Goal: Task Accomplishment & Management: Manage account settings

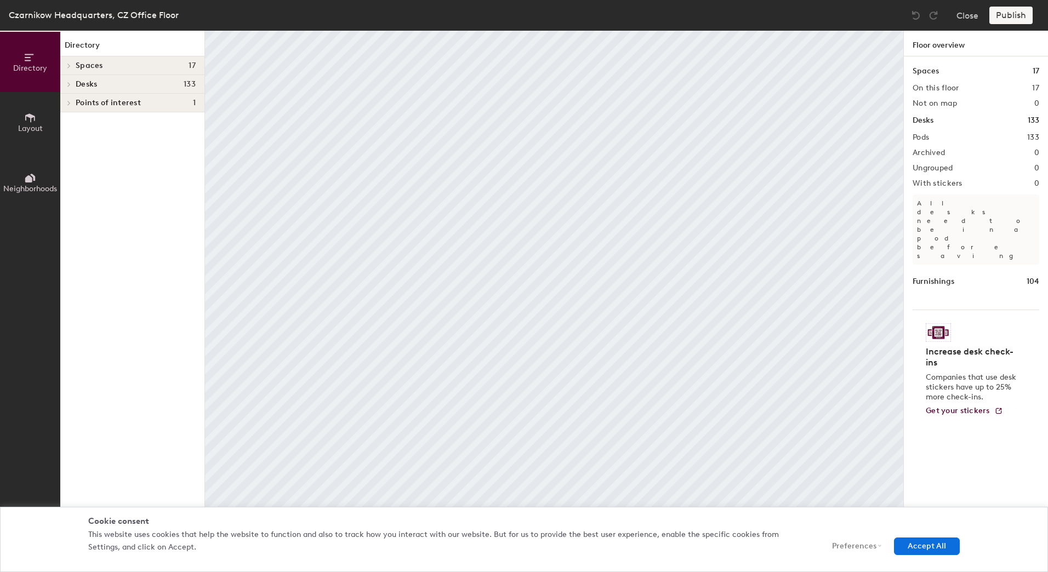
click at [129, 68] on h4 "Spaces 17" at bounding box center [136, 65] width 120 height 9
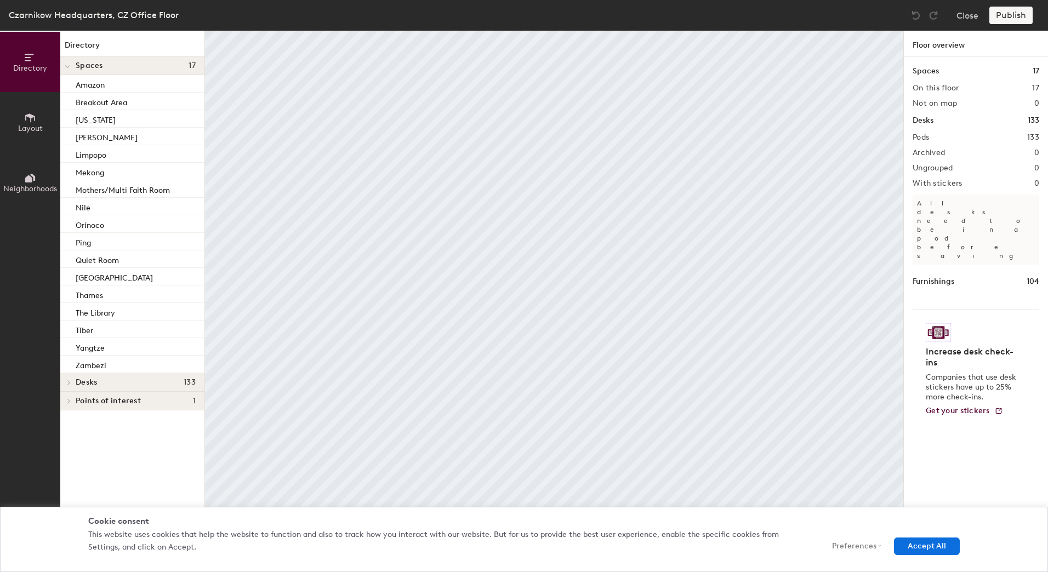
click at [129, 68] on h4 "Spaces 17" at bounding box center [136, 65] width 120 height 9
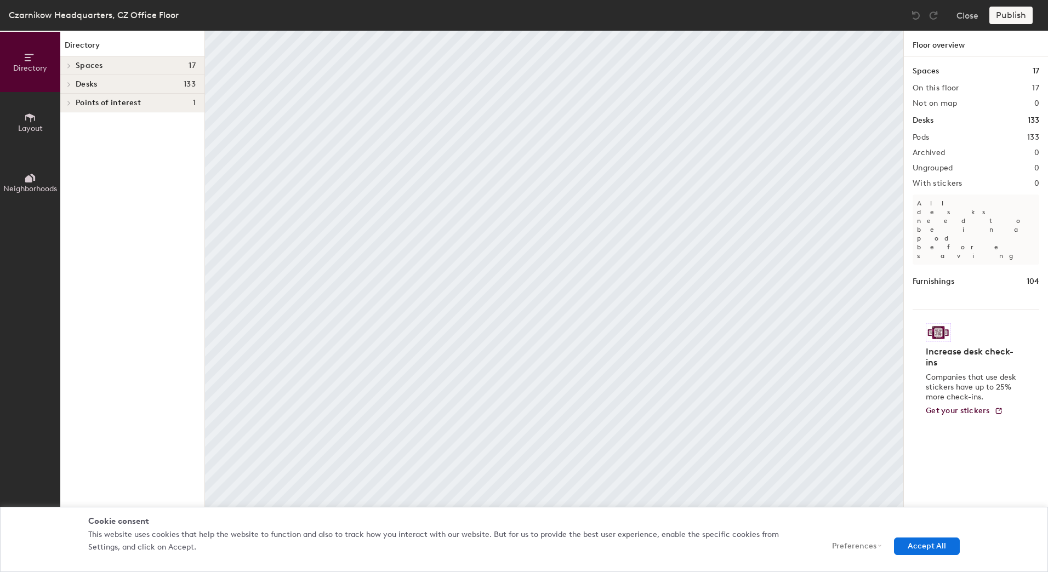
click at [35, 125] on span "Layout" at bounding box center [30, 128] width 25 height 9
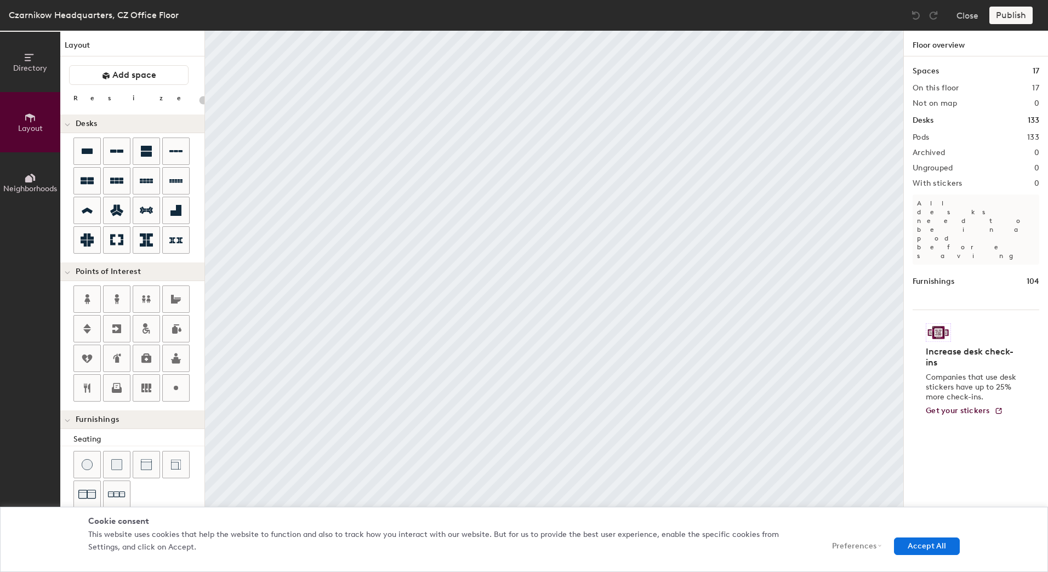
click at [22, 181] on button "Neighborhoods" at bounding box center [30, 182] width 60 height 60
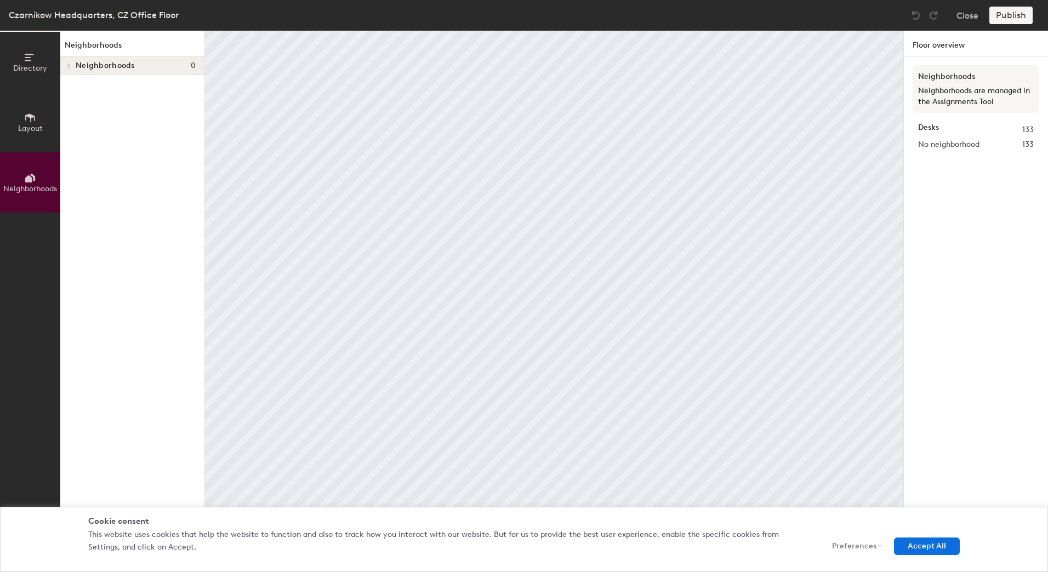
click at [31, 88] on button "Directory" at bounding box center [30, 62] width 60 height 60
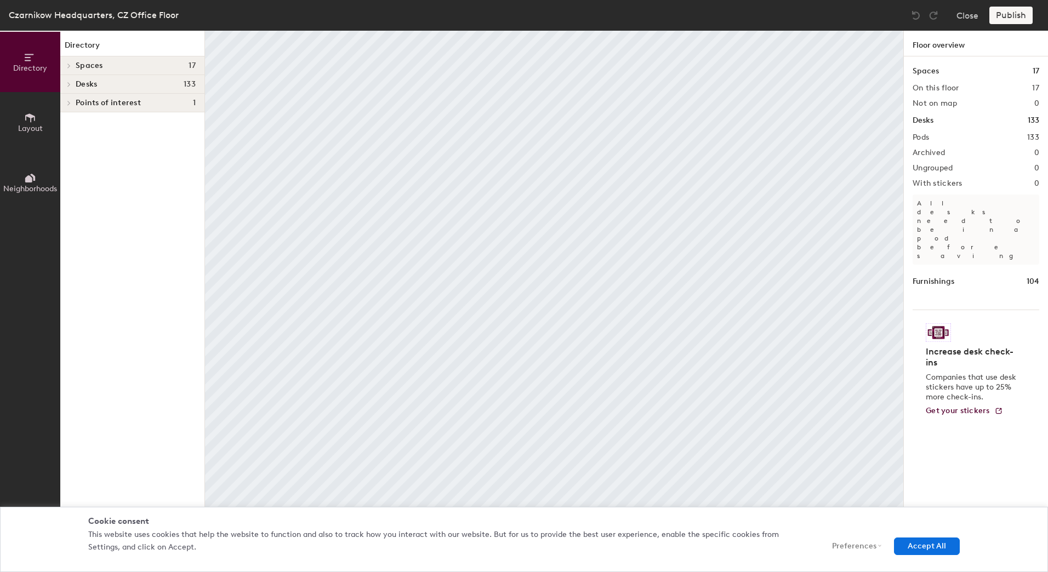
click at [38, 63] on button "Directory" at bounding box center [30, 62] width 60 height 60
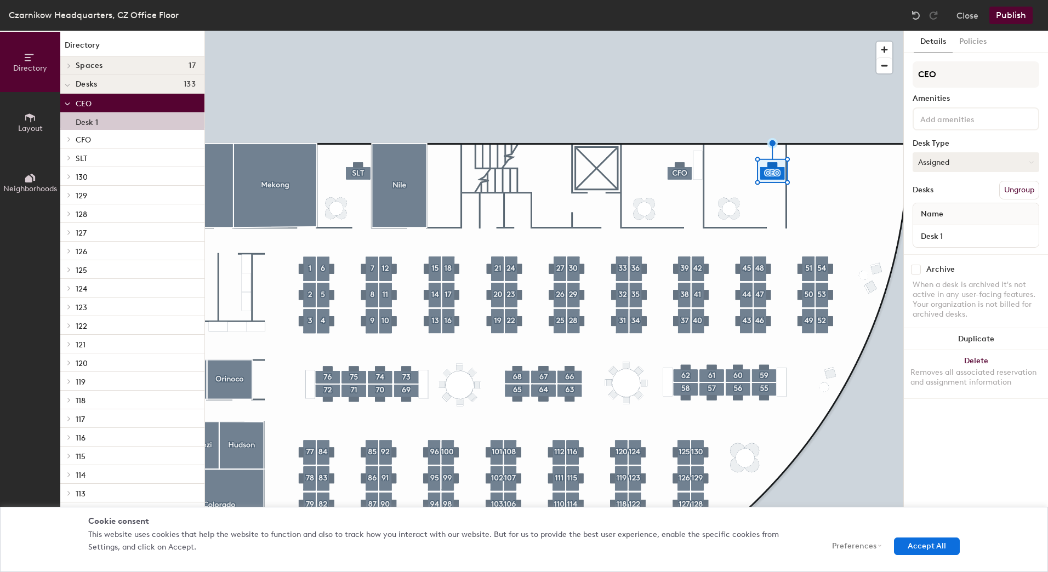
click at [986, 159] on button "Assigned" at bounding box center [976, 162] width 127 height 20
click at [952, 195] on div "Assigned" at bounding box center [968, 196] width 110 height 16
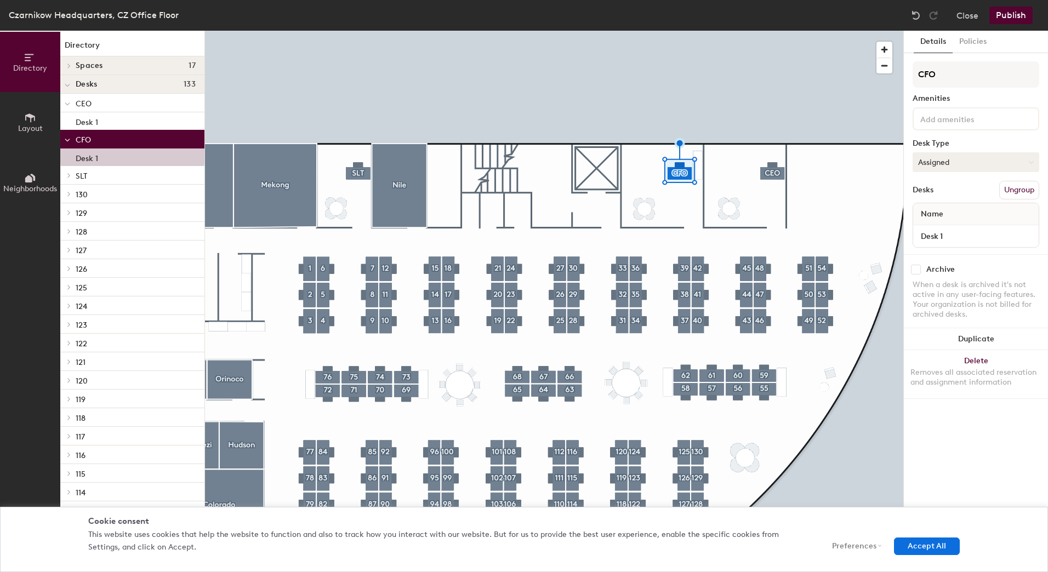
click at [946, 162] on button "Assigned" at bounding box center [976, 162] width 127 height 20
click at [951, 157] on button "Assigned" at bounding box center [976, 162] width 127 height 20
click at [946, 187] on div "Assigned Hot Hoteled" at bounding box center [976, 212] width 127 height 59
click at [961, 42] on button "Policies" at bounding box center [973, 42] width 41 height 22
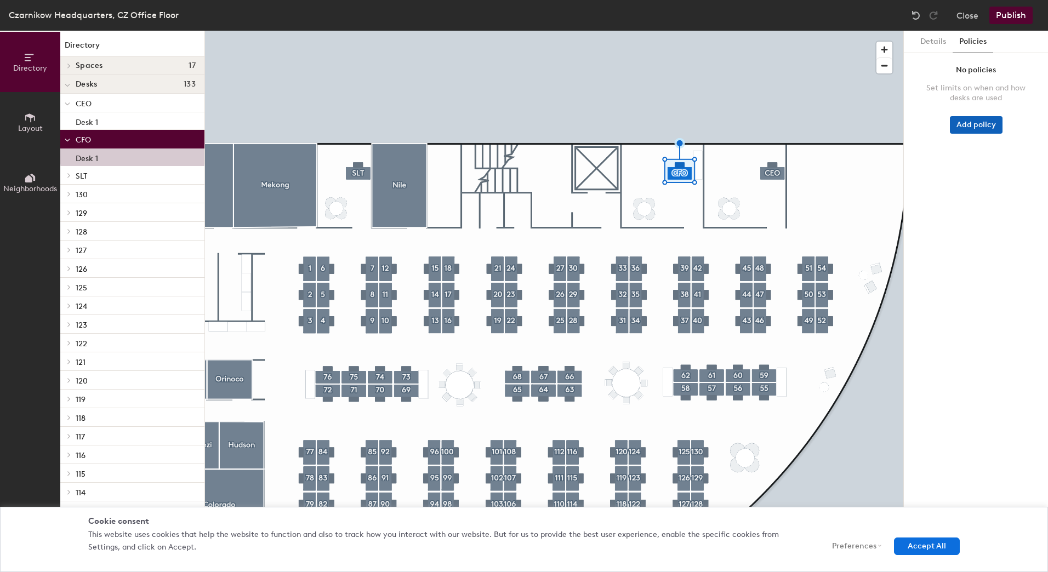
click at [975, 130] on button "Add policy" at bounding box center [976, 125] width 53 height 18
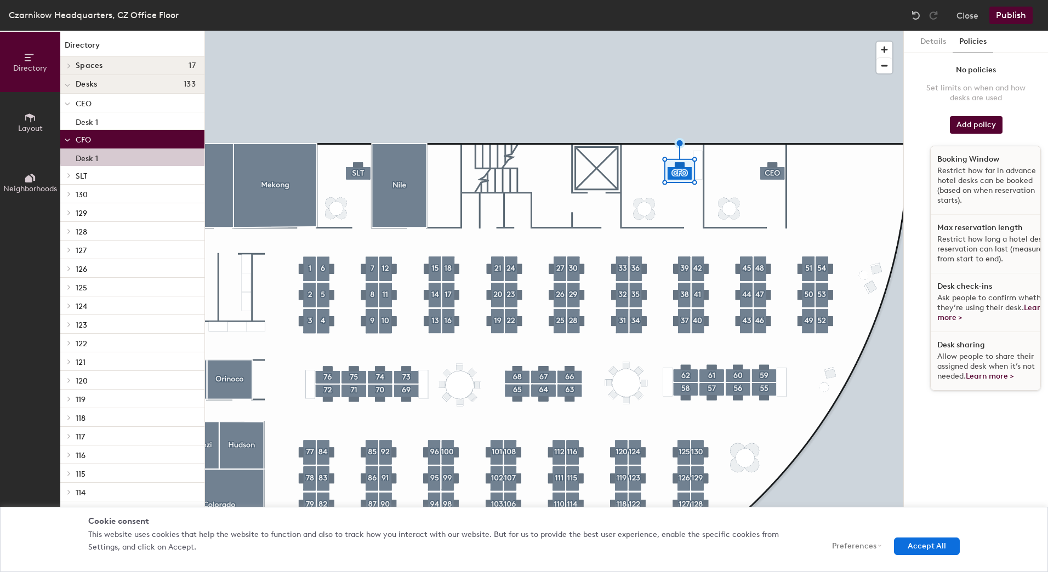
scroll to position [7, 0]
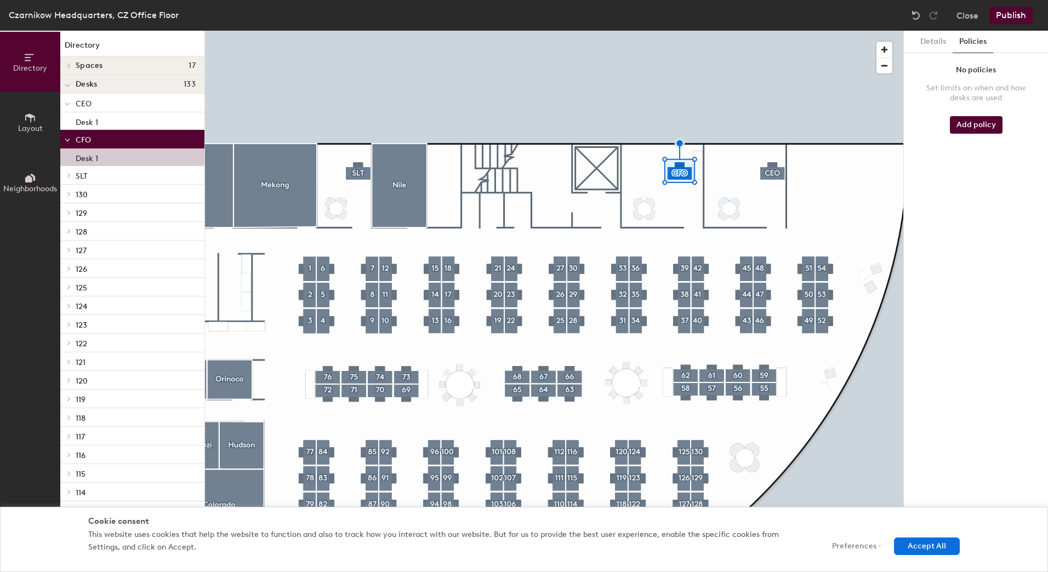
click at [986, 416] on div "Details Policies No policies Set limits on when and how desks are used Add poli…" at bounding box center [976, 302] width 144 height 542
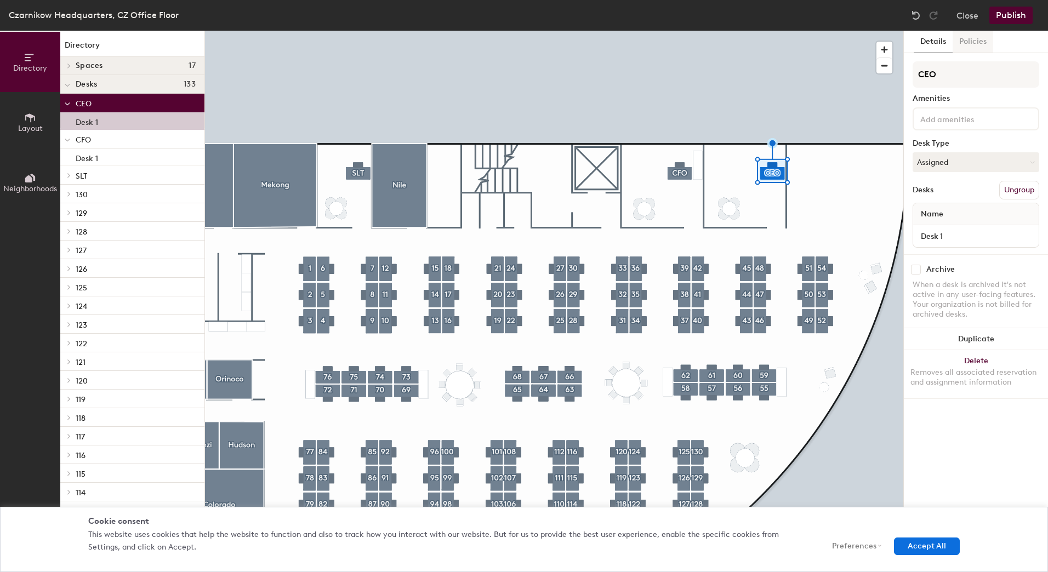
click at [972, 43] on button "Policies" at bounding box center [973, 42] width 41 height 22
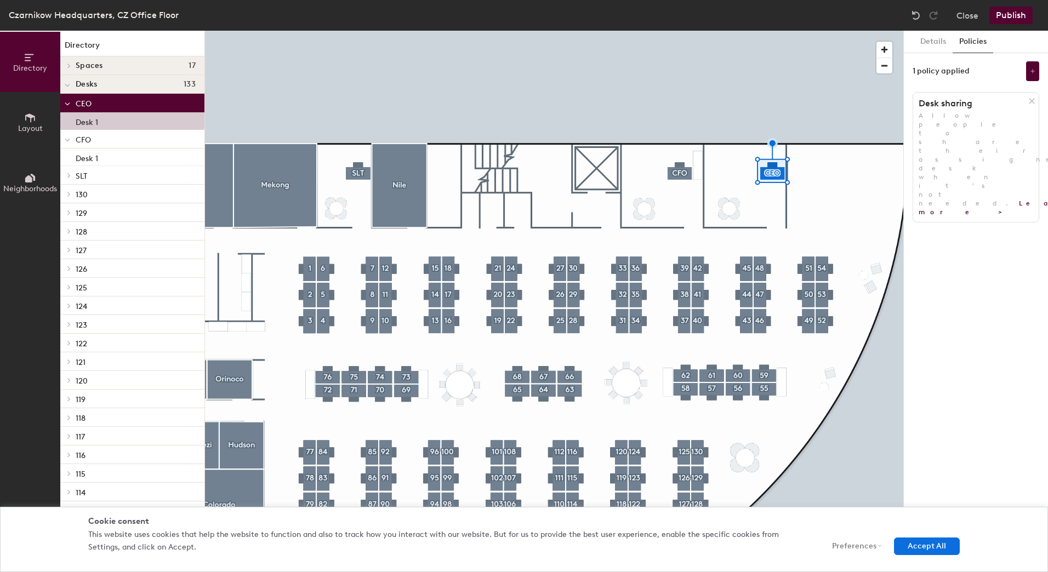
click at [1032, 99] on icon at bounding box center [1032, 101] width 8 height 8
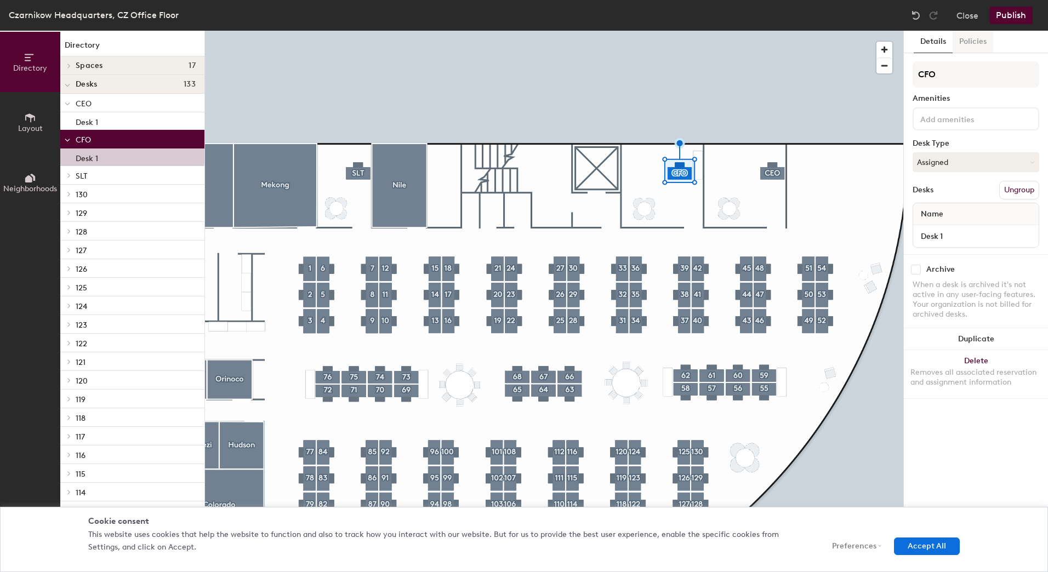
click at [970, 52] on button "Policies" at bounding box center [973, 42] width 41 height 22
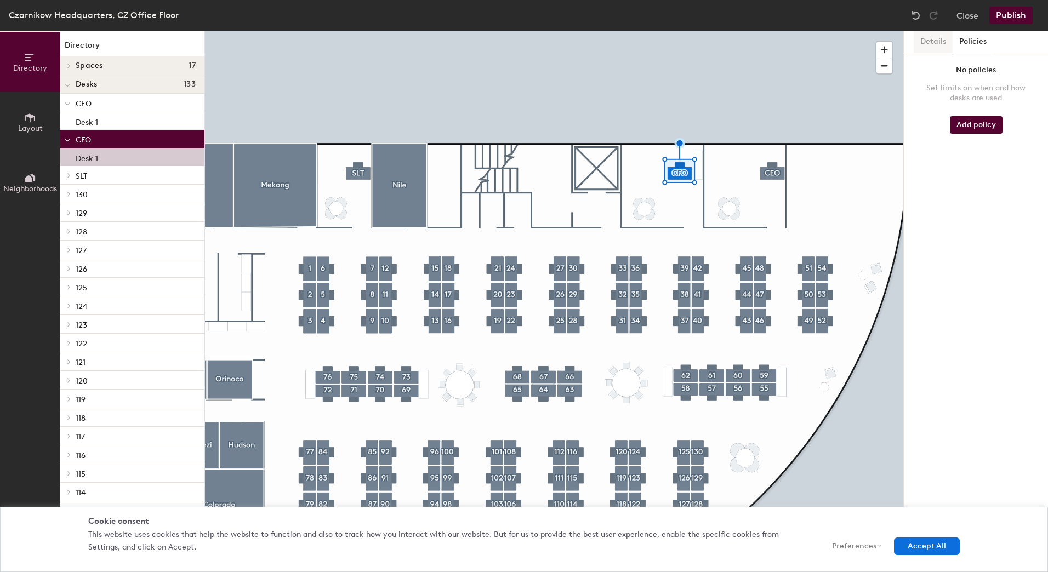
click at [940, 46] on button "Details" at bounding box center [933, 42] width 39 height 22
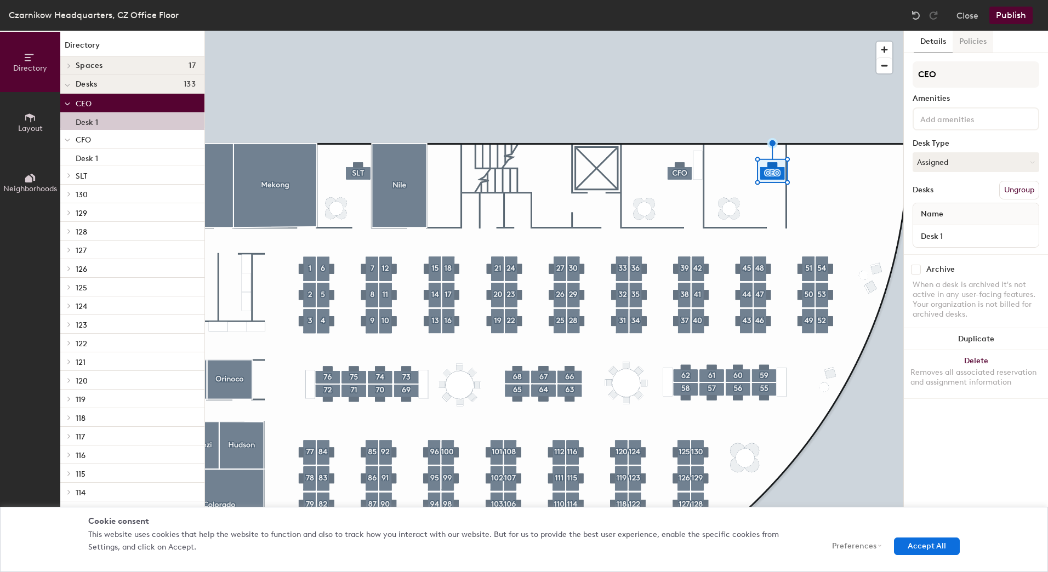
click at [978, 44] on button "Policies" at bounding box center [973, 42] width 41 height 22
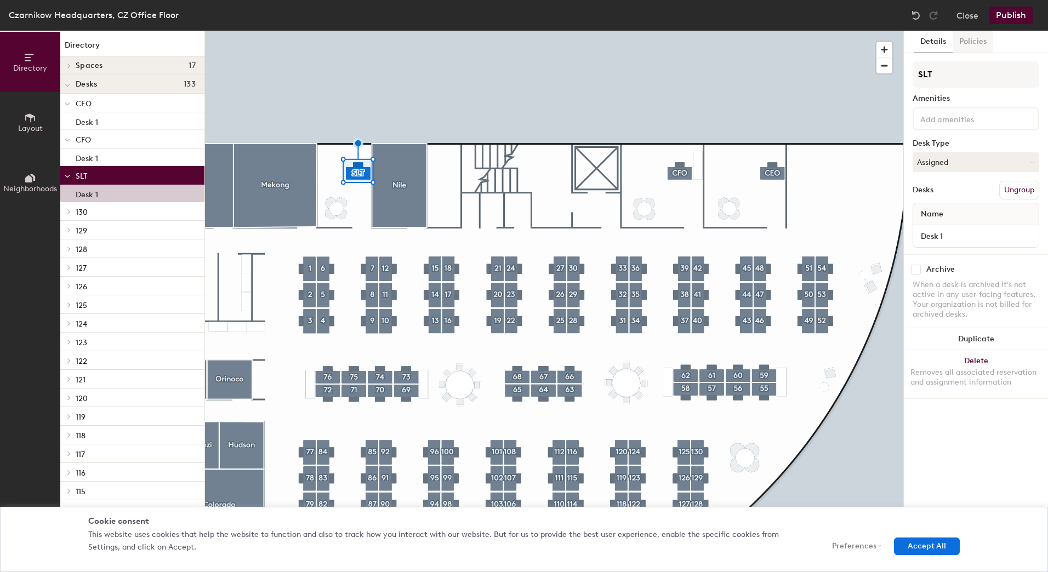
click at [968, 52] on button "Policies" at bounding box center [973, 42] width 41 height 22
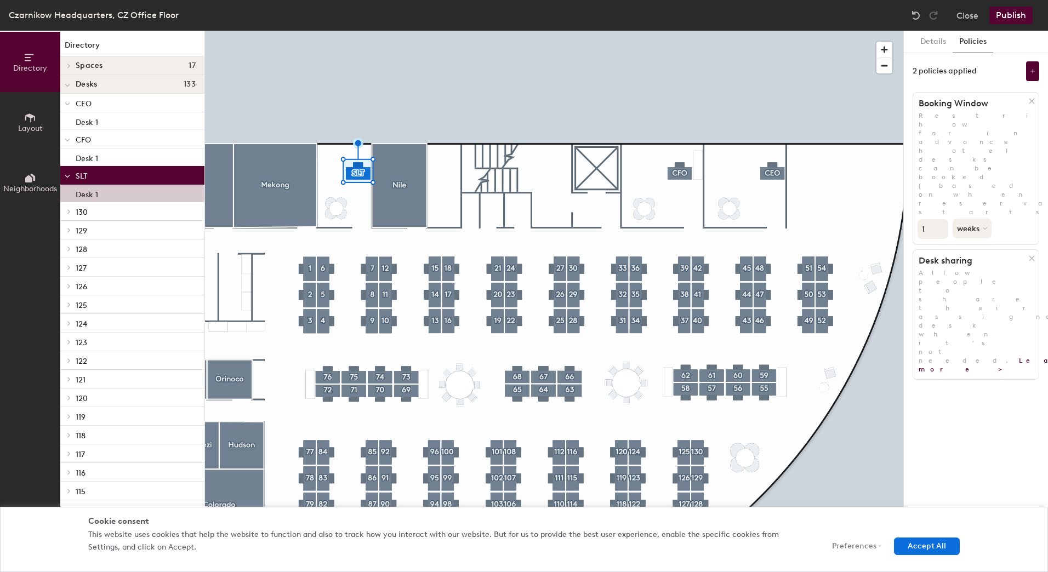
click at [1032, 97] on icon at bounding box center [1032, 101] width 8 height 8
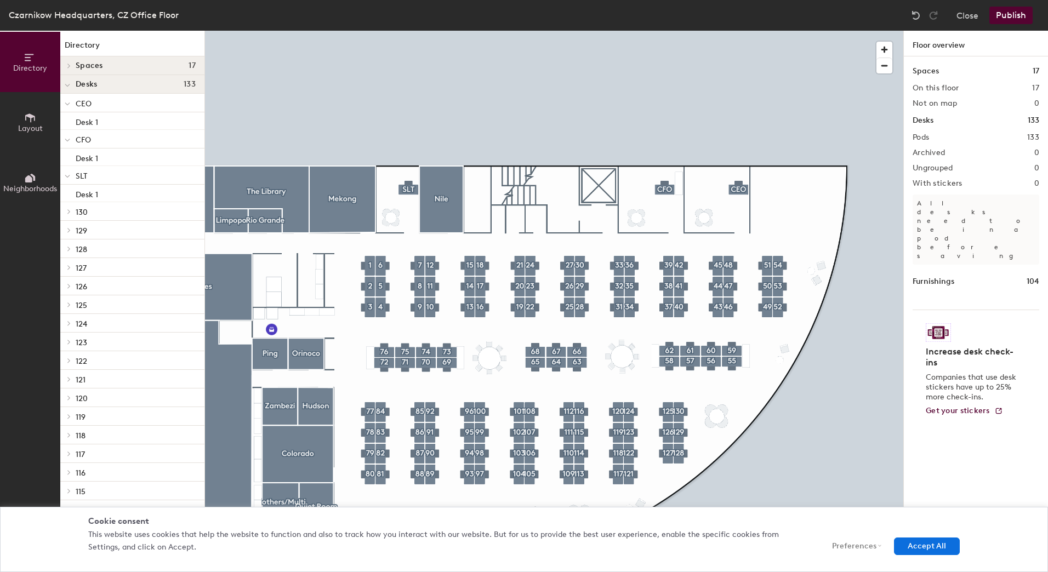
click at [1014, 14] on button "Publish" at bounding box center [1011, 16] width 43 height 18
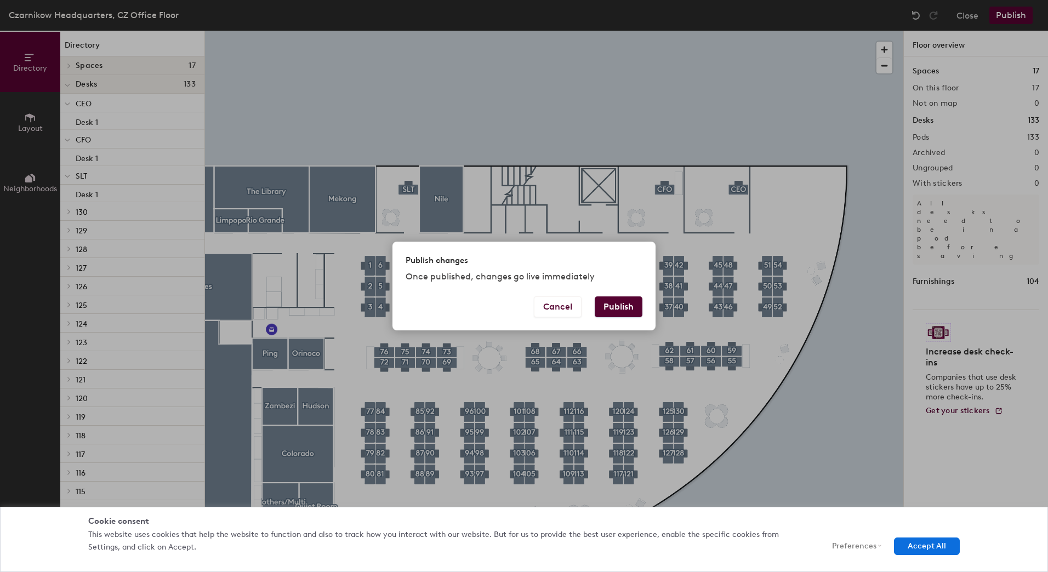
click at [634, 310] on button "Publish" at bounding box center [619, 307] width 48 height 21
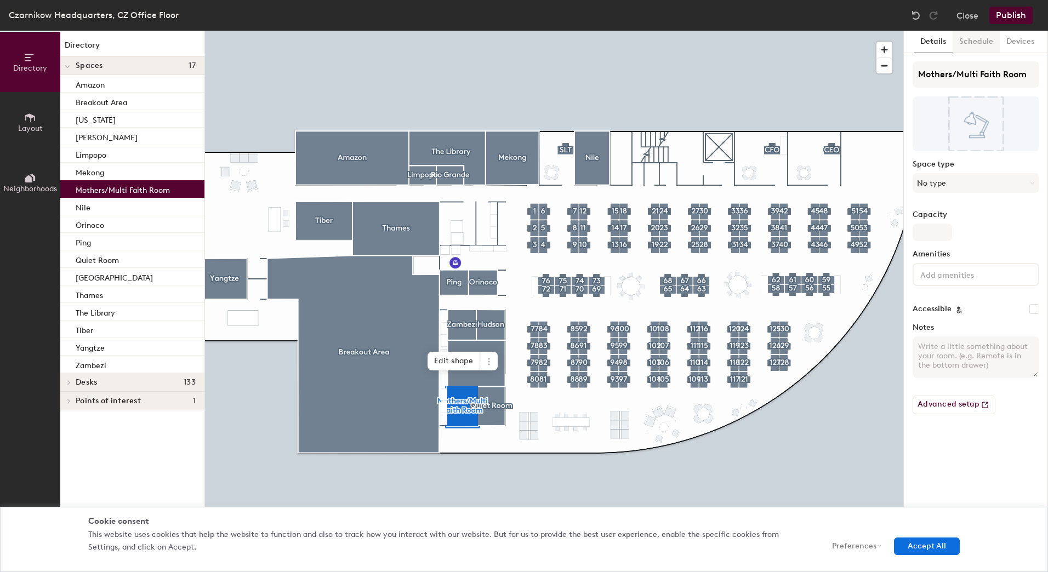
click at [973, 42] on button "Schedule" at bounding box center [976, 42] width 47 height 22
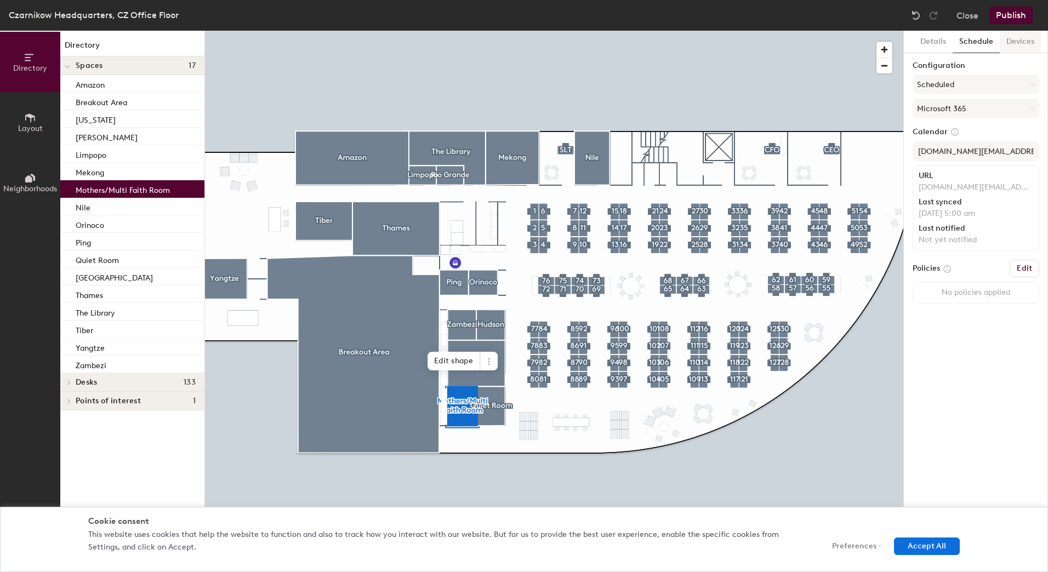
click at [1008, 44] on button "Devices" at bounding box center [1020, 42] width 41 height 22
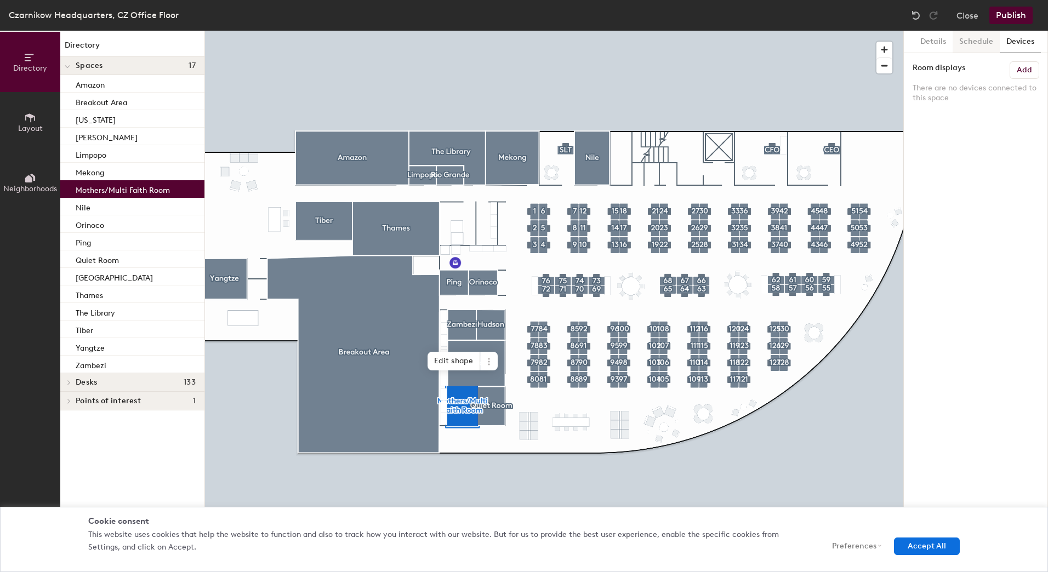
click at [963, 44] on button "Schedule" at bounding box center [976, 42] width 47 height 22
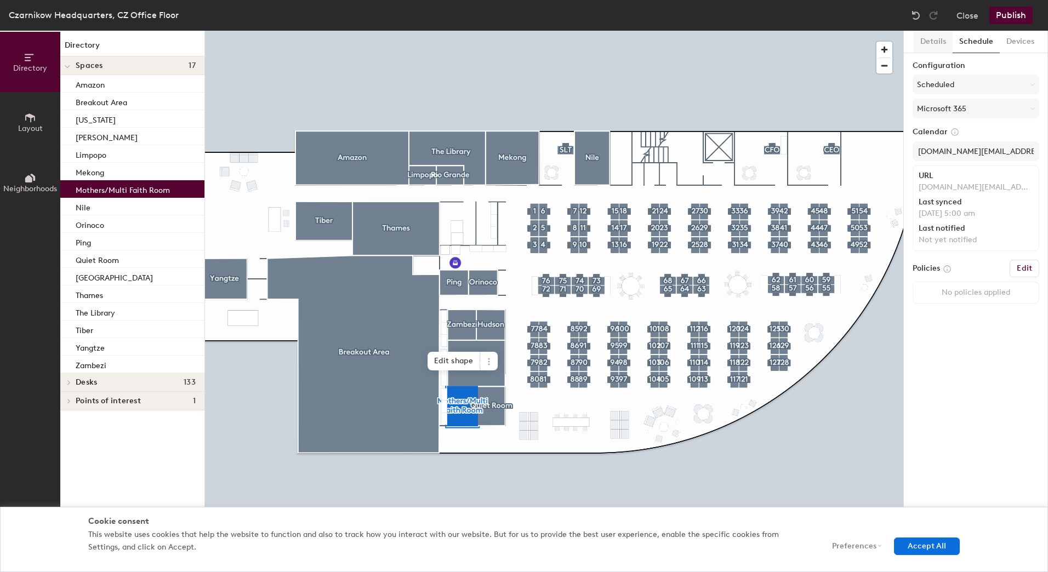
click at [934, 44] on button "Details" at bounding box center [933, 42] width 39 height 22
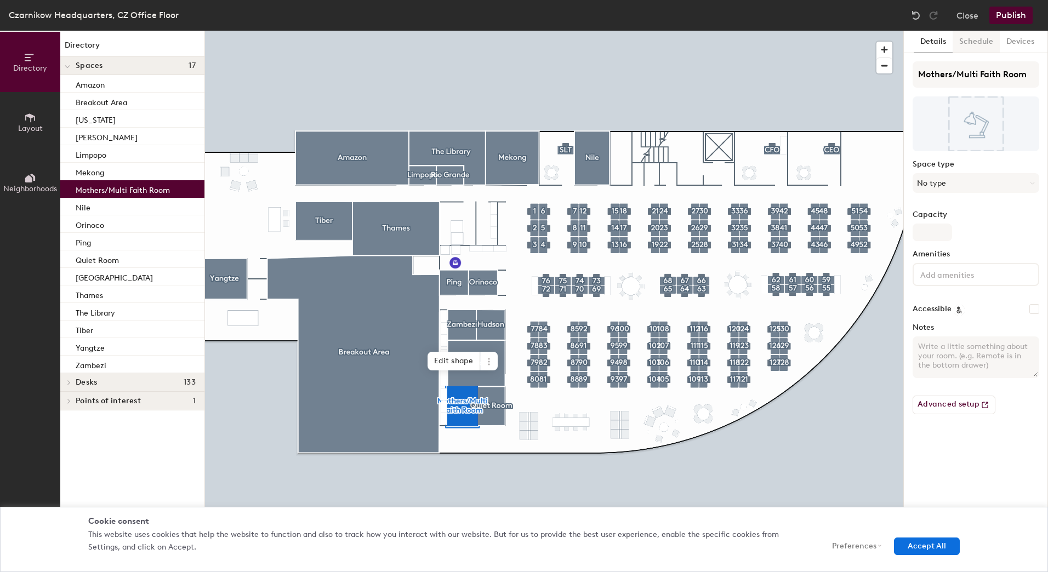
click at [966, 43] on button "Schedule" at bounding box center [976, 42] width 47 height 22
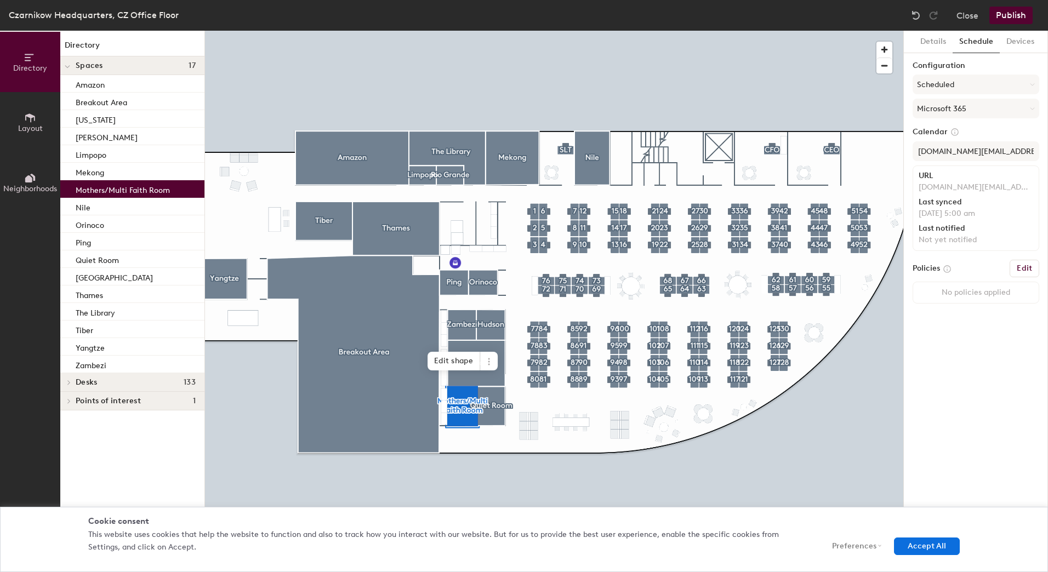
click at [984, 72] on div "Configuration Scheduled Microsoft 365" at bounding box center [976, 91] width 127 height 61
click at [975, 80] on button "Scheduled" at bounding box center [976, 85] width 127 height 20
click at [1019, 268] on h6 "Edit" at bounding box center [1024, 268] width 15 height 9
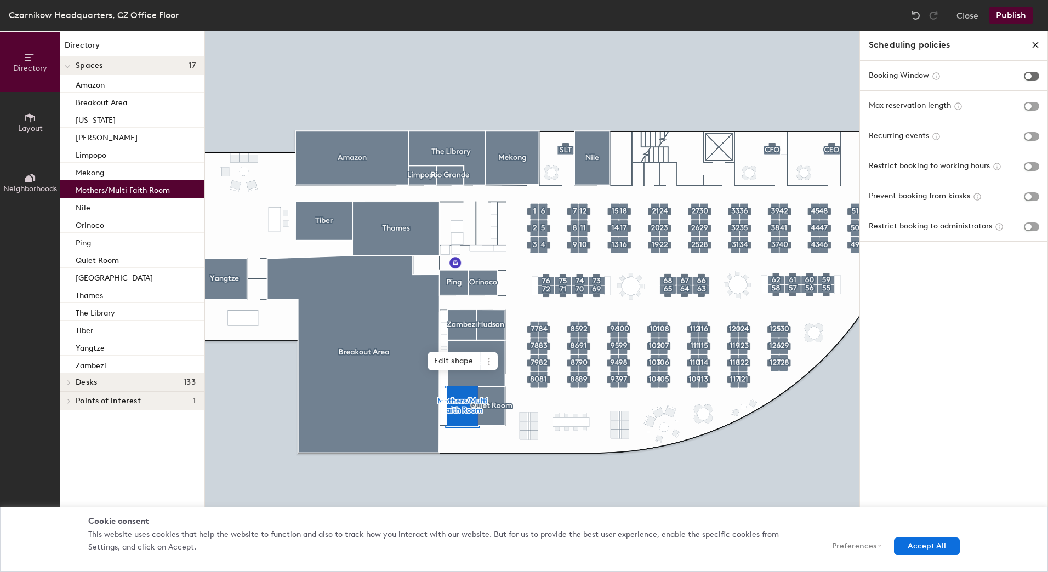
click at [1031, 77] on span "button" at bounding box center [1031, 76] width 15 height 9
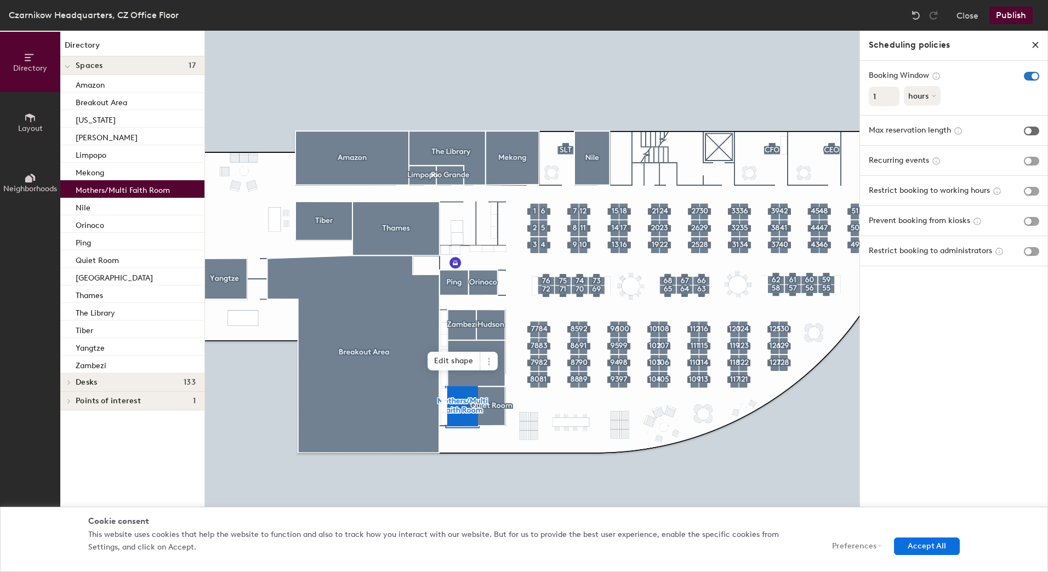
click at [1029, 132] on span "button" at bounding box center [1031, 131] width 15 height 9
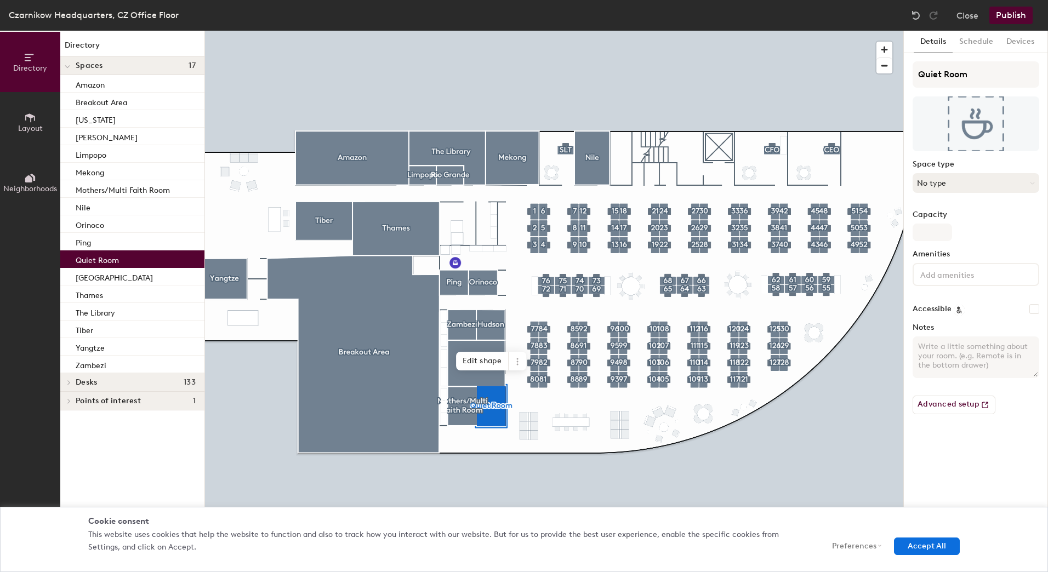
click at [969, 174] on button "No type" at bounding box center [976, 183] width 127 height 20
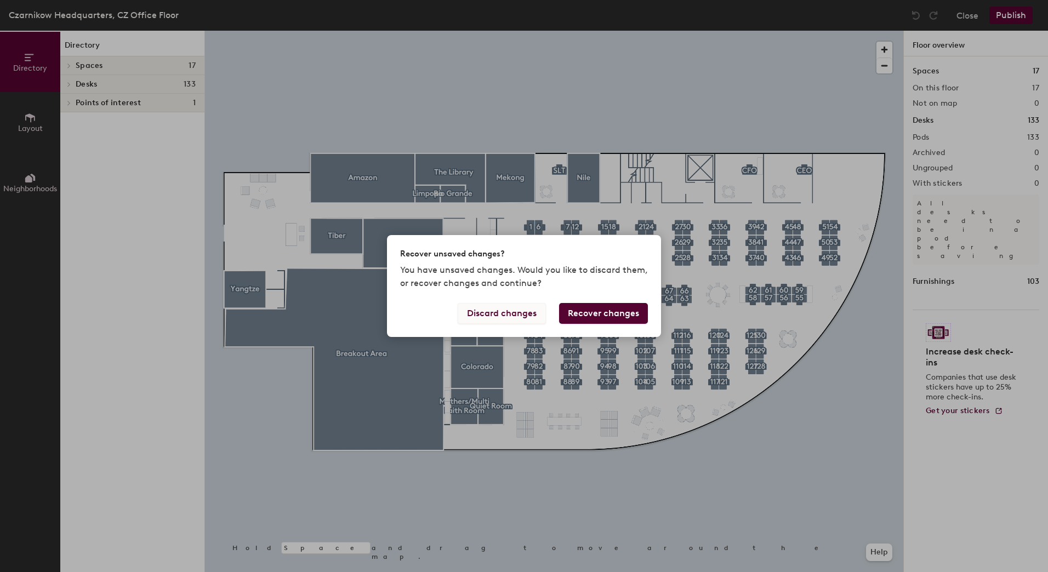
click at [526, 316] on button "Discard changes" at bounding box center [502, 313] width 88 height 21
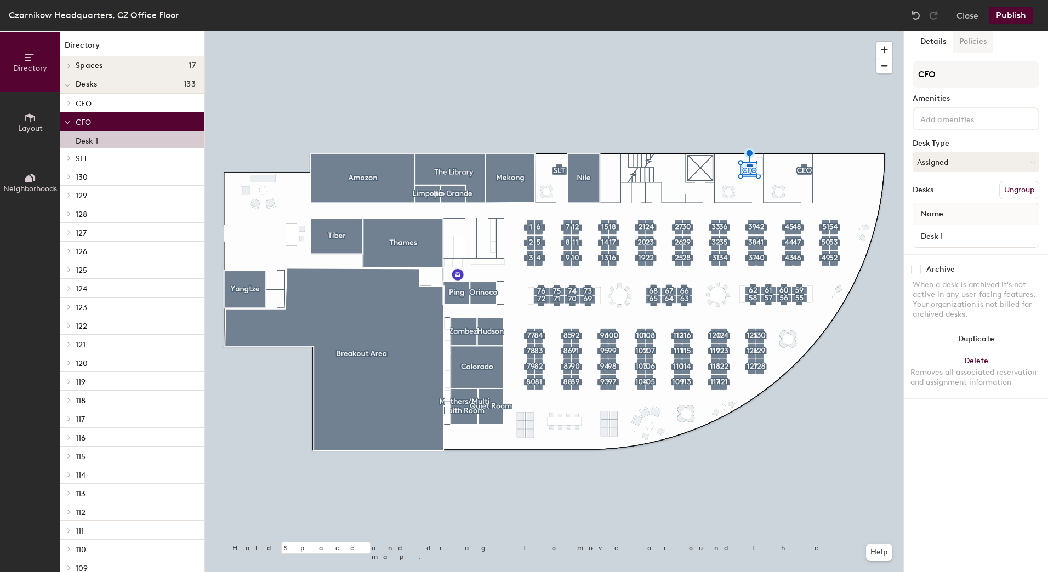
click at [968, 45] on button "Policies" at bounding box center [973, 42] width 41 height 22
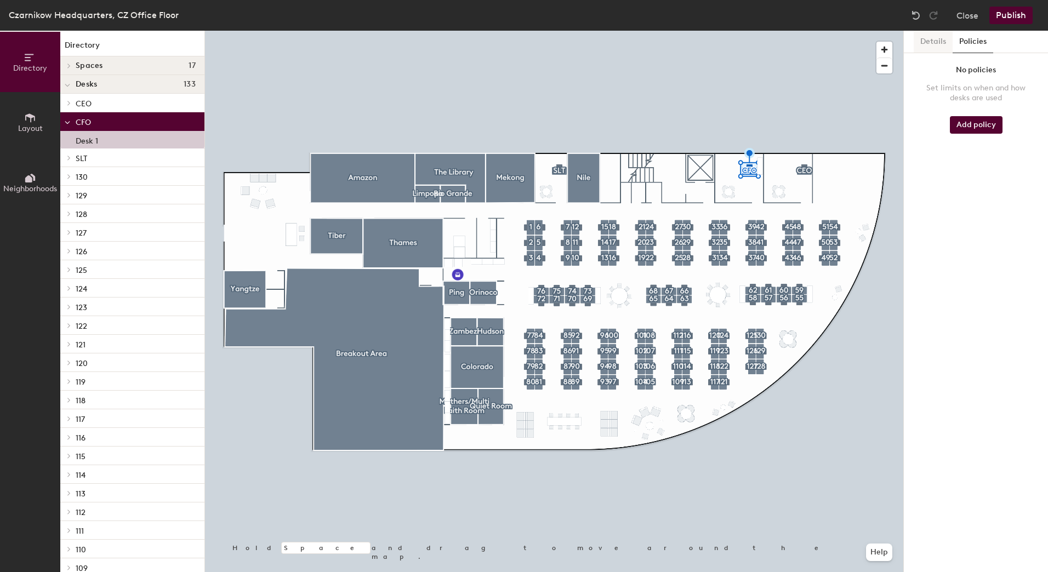
click at [937, 44] on button "Details" at bounding box center [933, 42] width 39 height 22
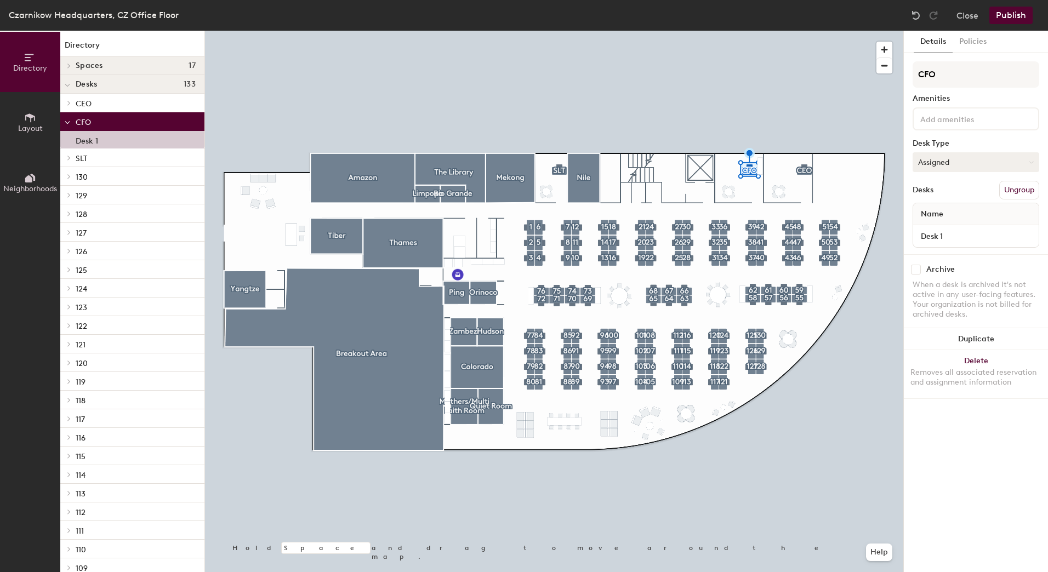
click at [962, 166] on button "Assigned" at bounding box center [976, 162] width 127 height 20
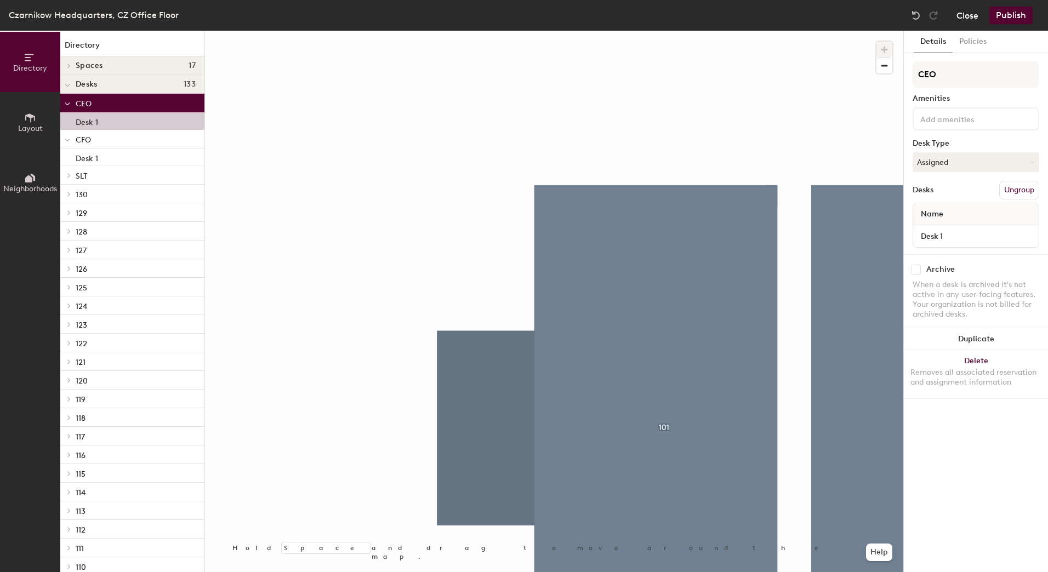
click at [975, 19] on button "Close" at bounding box center [968, 16] width 22 height 18
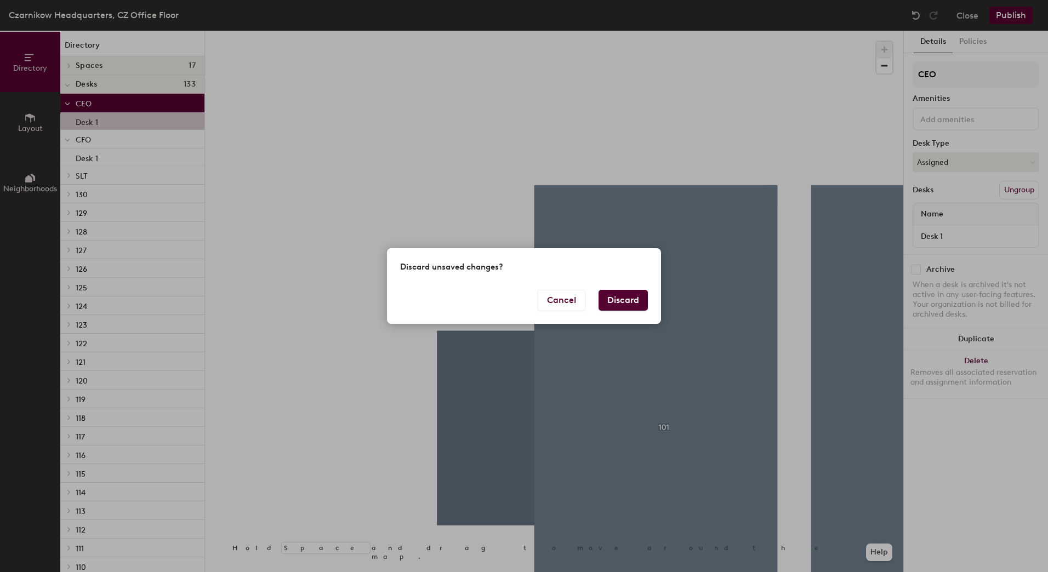
click at [631, 297] on button "Discard" at bounding box center [623, 300] width 49 height 21
